Goal: Find specific page/section: Find specific page/section

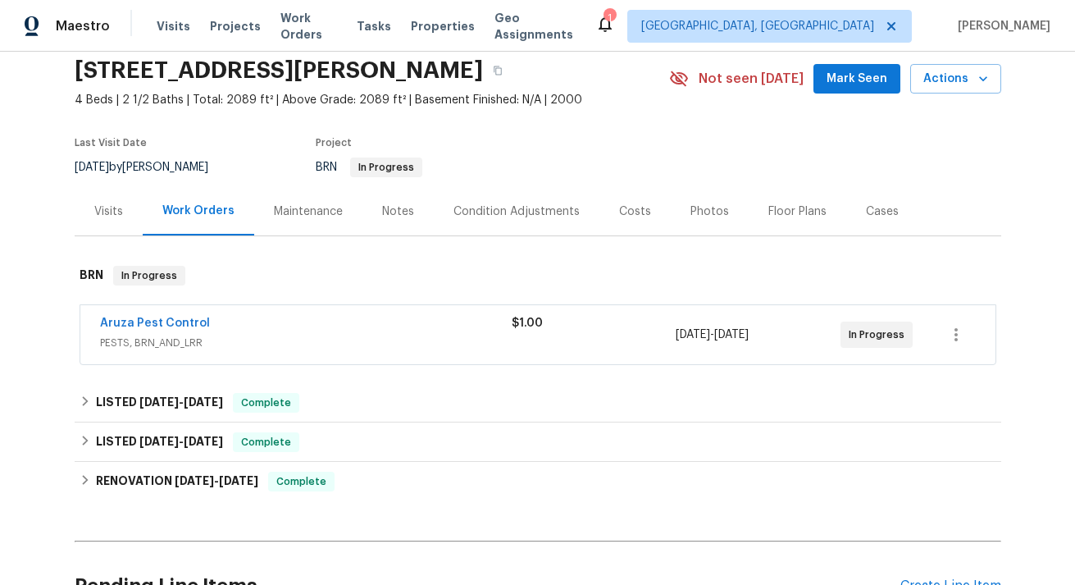
scroll to position [77, 0]
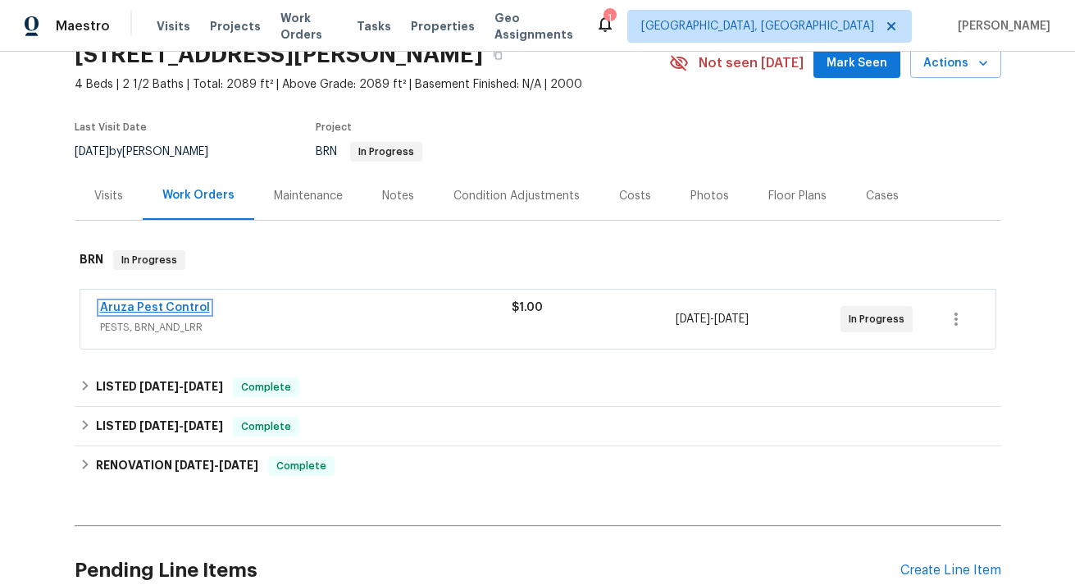
click at [189, 302] on link "Aruza Pest Control" at bounding box center [155, 307] width 110 height 11
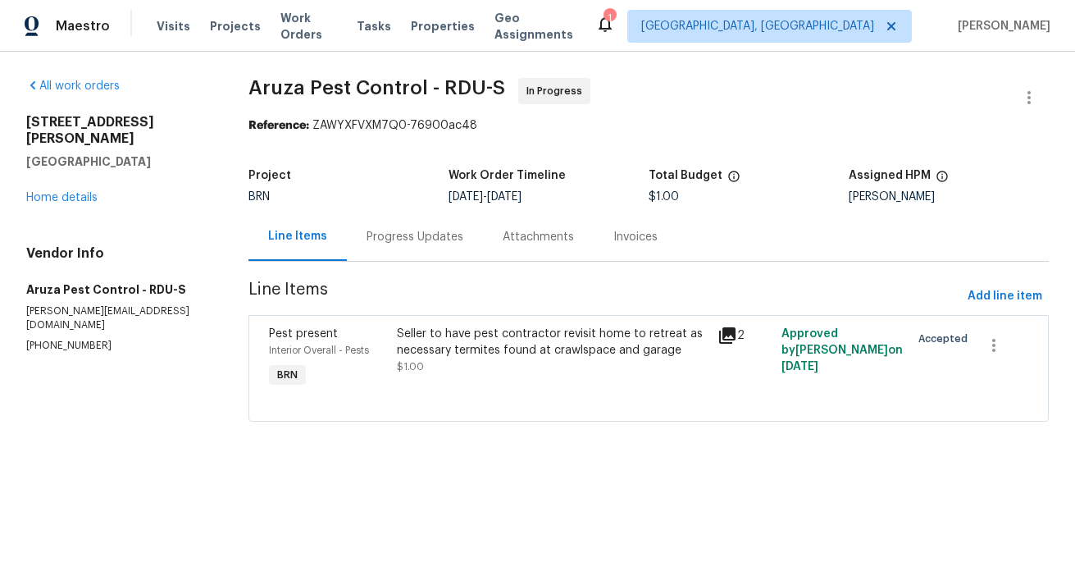
click at [732, 337] on icon at bounding box center [728, 336] width 20 height 20
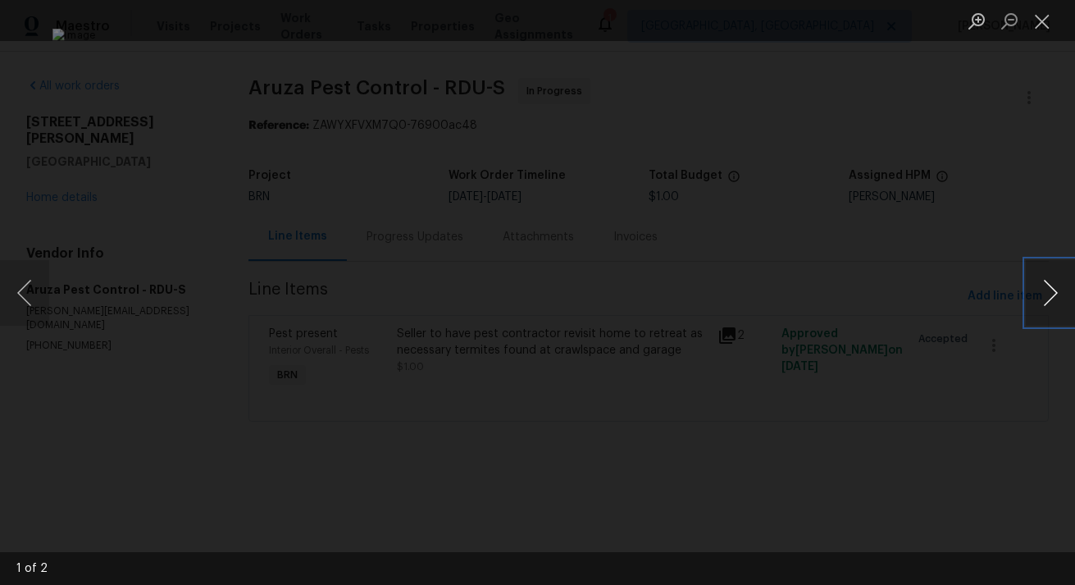
click at [1043, 286] on button "Next image" at bounding box center [1050, 293] width 49 height 66
click at [972, 276] on div "Lightbox" at bounding box center [537, 292] width 1075 height 585
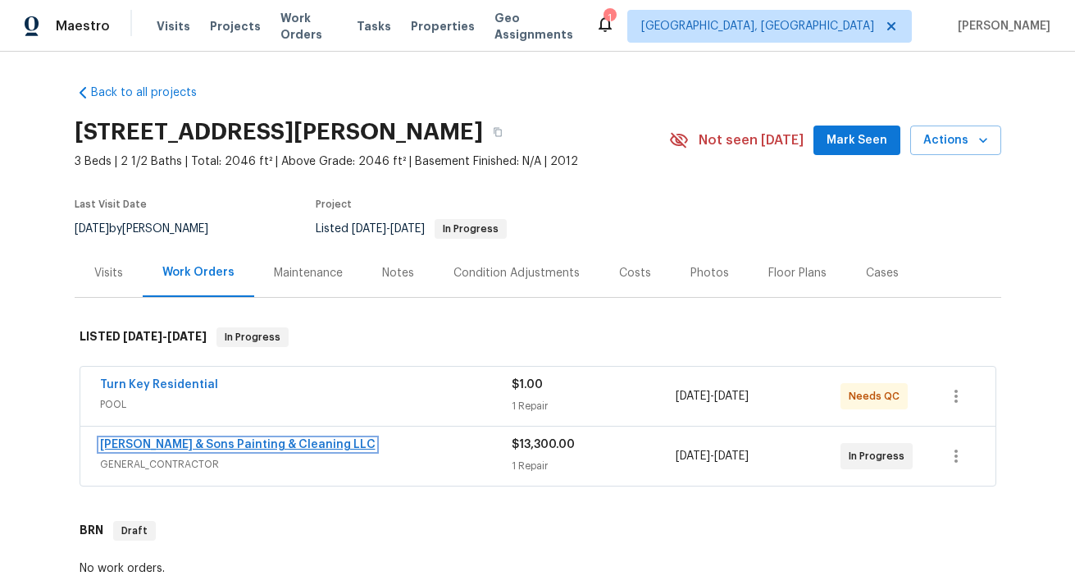
click at [188, 446] on link "[PERSON_NAME] & Sons Painting & Cleaning LLC" at bounding box center [238, 444] width 276 height 11
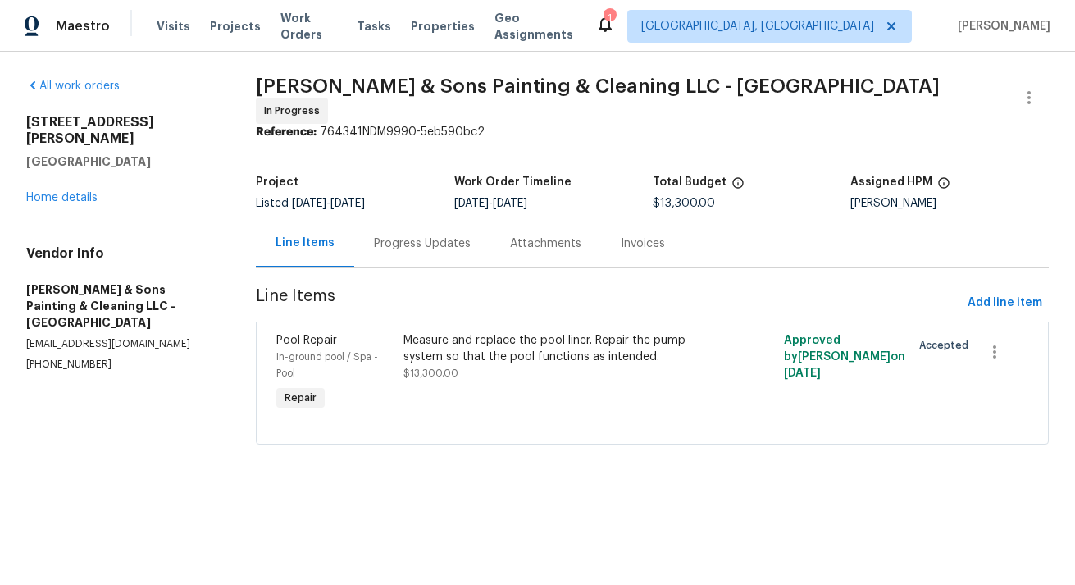
click at [504, 354] on div "Measure and replace the pool liner. Repair the pump system so that the pool fun…" at bounding box center [558, 348] width 308 height 33
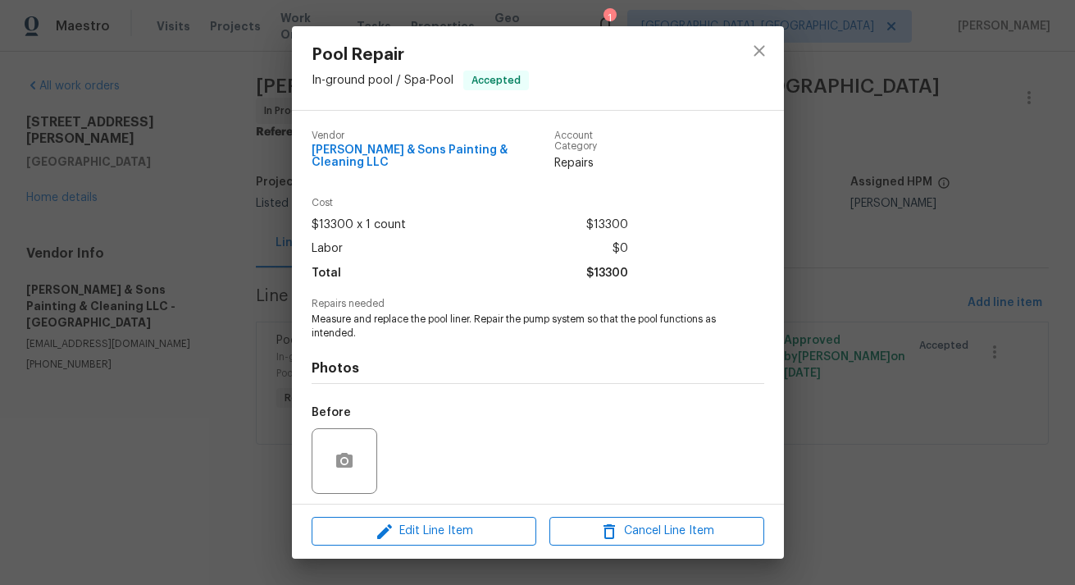
click at [235, 413] on div "Pool Repair In-ground pool / Spa - Pool Accepted Vendor [PERSON_NAME] & Sons Pa…" at bounding box center [537, 292] width 1075 height 585
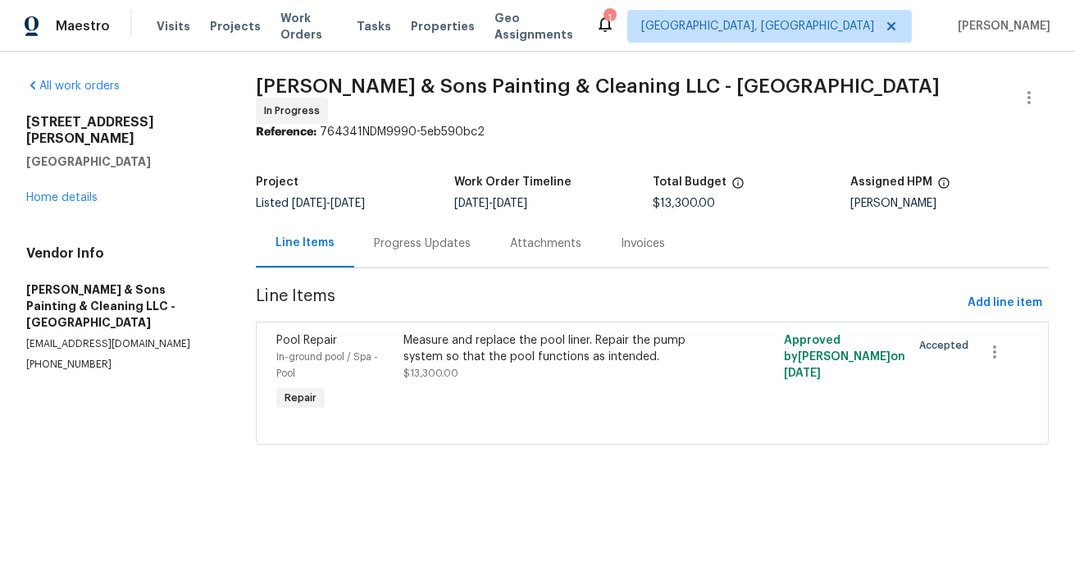
click at [431, 238] on div "Progress Updates" at bounding box center [422, 243] width 97 height 16
